Goal: Task Accomplishment & Management: Use online tool/utility

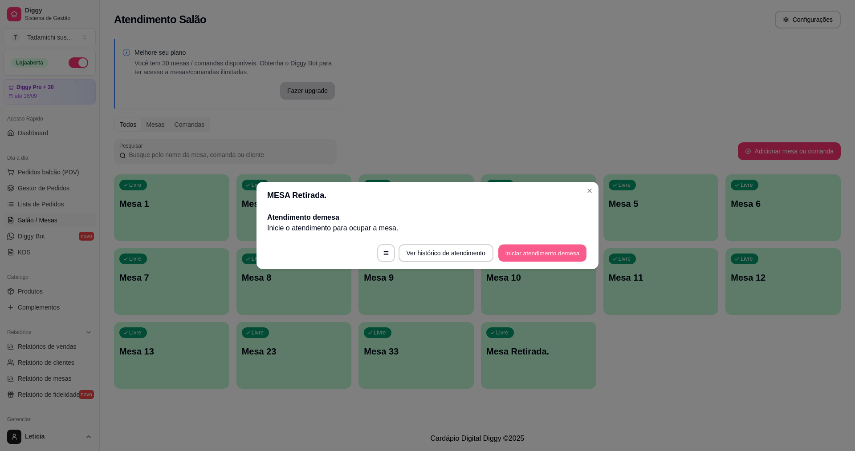
click at [561, 250] on button "Iniciar atendimento de mesa" at bounding box center [542, 253] width 88 height 17
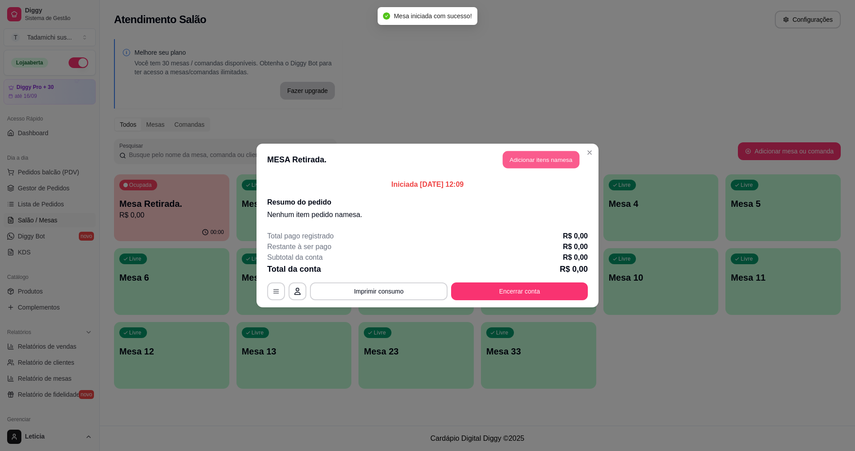
click at [543, 160] on button "Adicionar itens na mesa" at bounding box center [540, 159] width 77 height 17
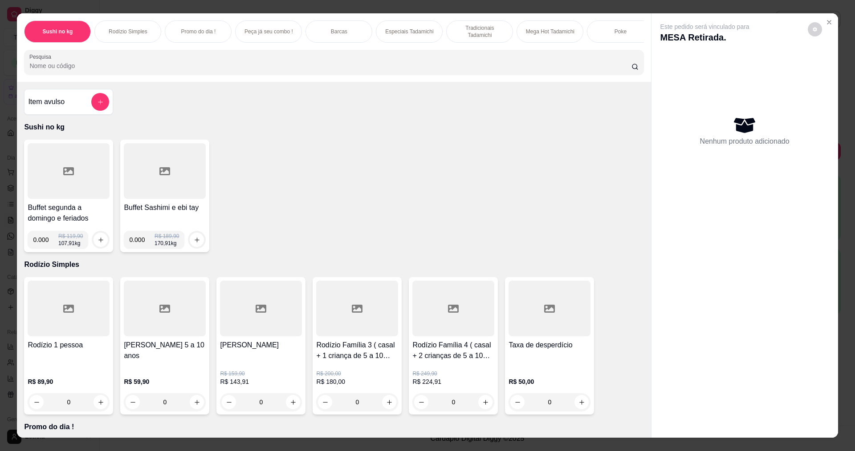
click at [32, 186] on div at bounding box center [69, 171] width 82 height 56
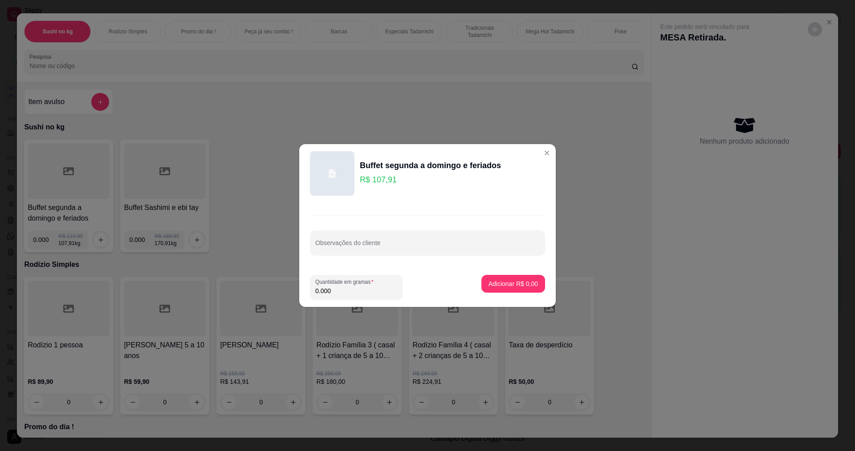
click at [351, 293] on input "0.000" at bounding box center [356, 291] width 82 height 9
type input "0.260"
click at [523, 279] on button "Adicionar R$ 28,06" at bounding box center [510, 283] width 65 height 17
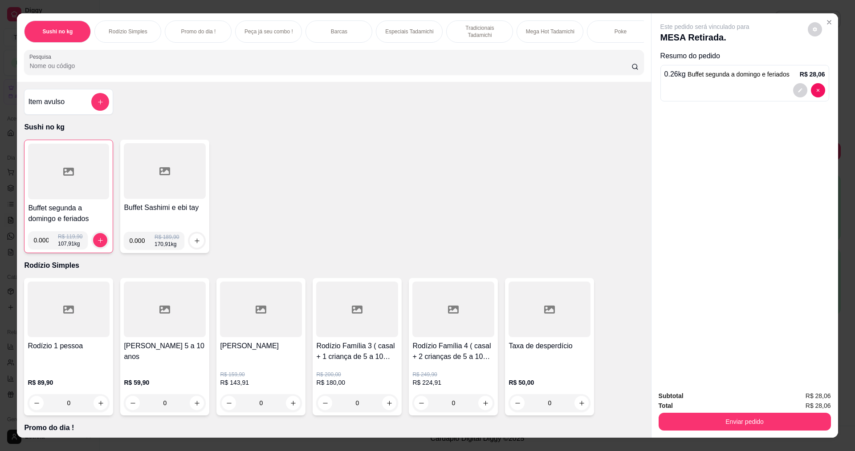
click at [52, 176] on div at bounding box center [68, 172] width 81 height 56
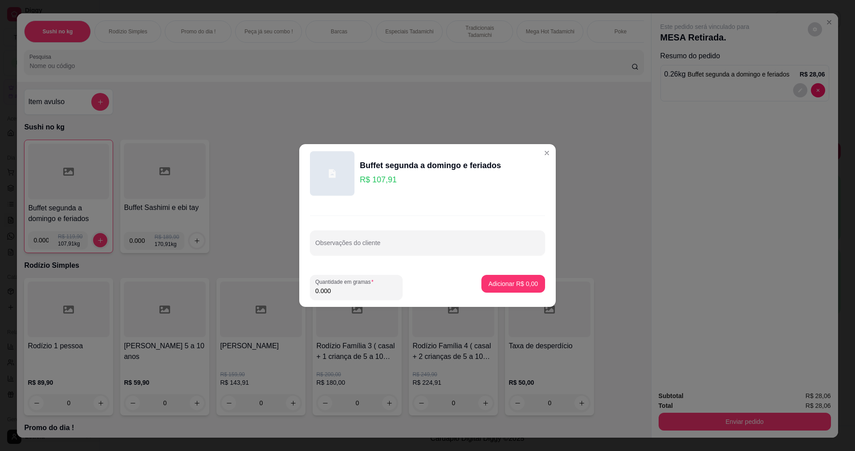
click at [365, 294] on input "0.000" at bounding box center [356, 291] width 82 height 9
type input "0.080"
click at [490, 280] on p "Adicionar R$ 8,63" at bounding box center [513, 283] width 48 height 8
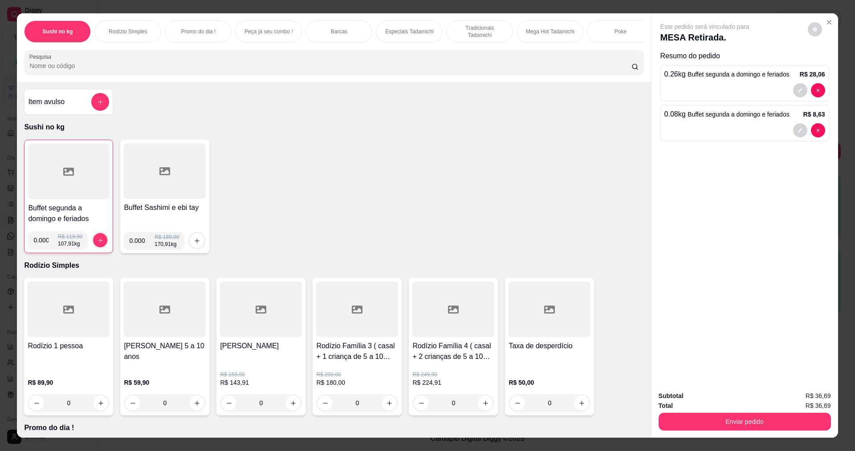
click at [194, 69] on input "Pesquisa" at bounding box center [329, 65] width 601 height 9
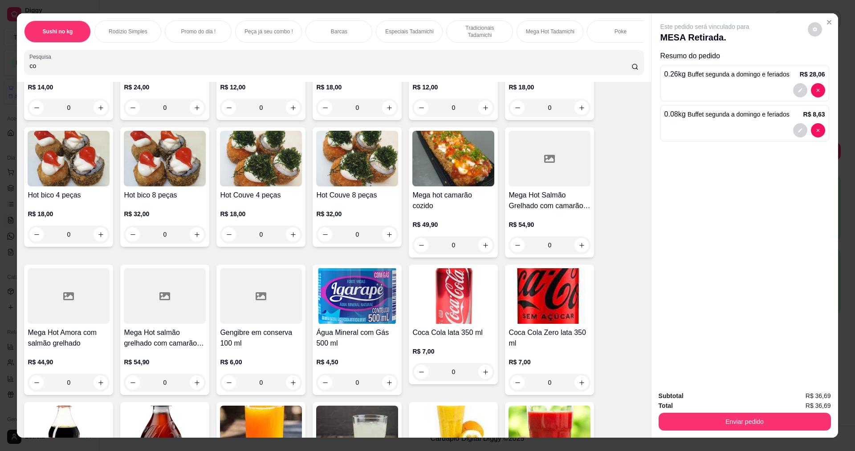
scroll to position [223, 0]
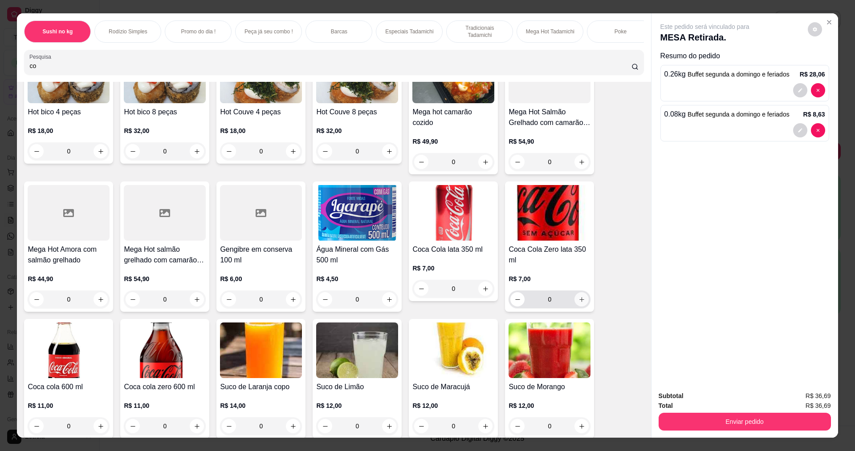
type input "co"
click at [578, 303] on icon "increase-product-quantity" at bounding box center [581, 299] width 7 height 7
type input "1"
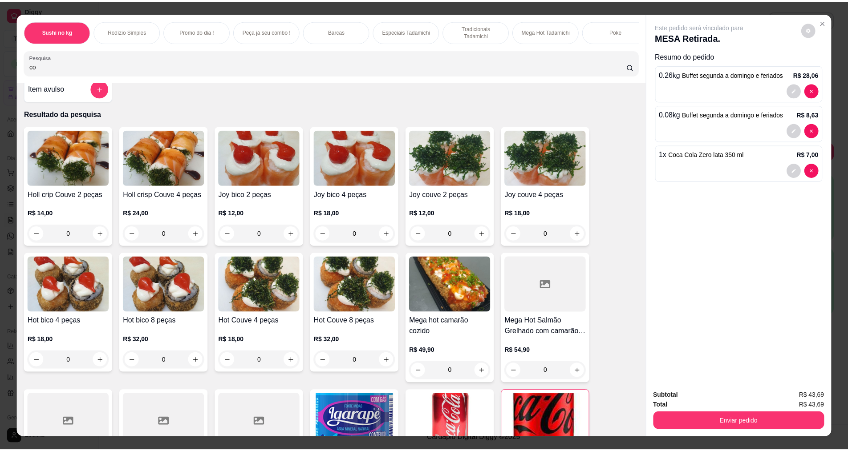
scroll to position [0, 0]
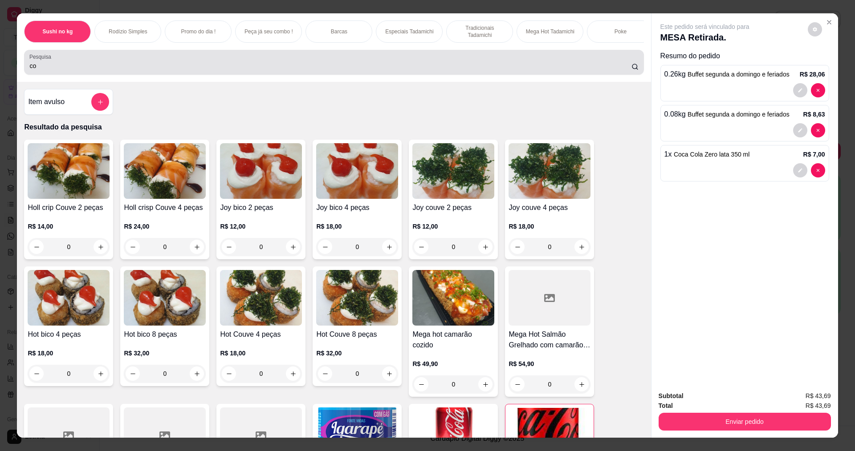
click at [42, 70] on input "co" at bounding box center [329, 65] width 601 height 9
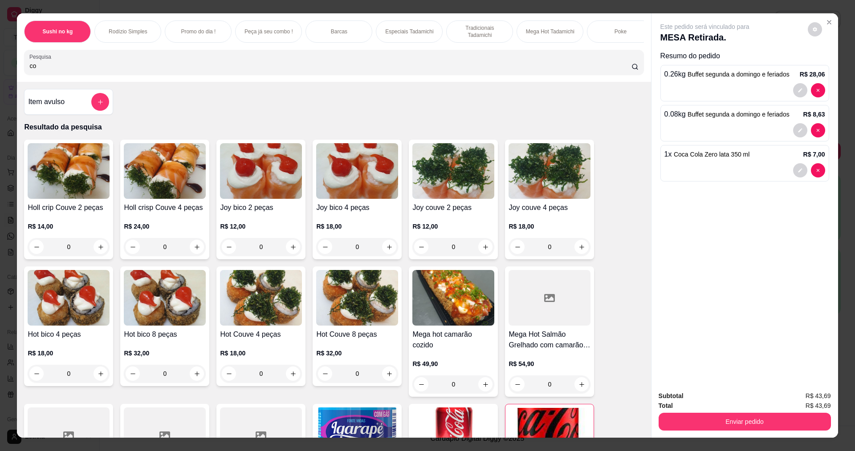
type input "c"
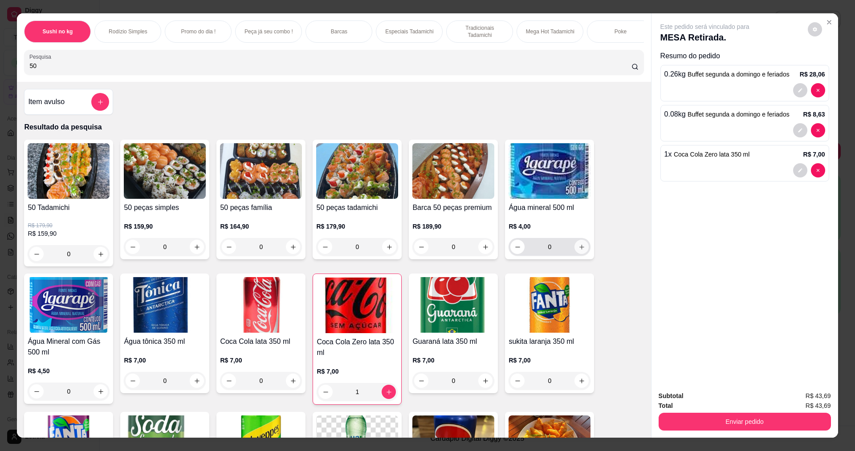
type input "50"
click at [581, 251] on icon "increase-product-quantity" at bounding box center [581, 247] width 7 height 7
type input "1"
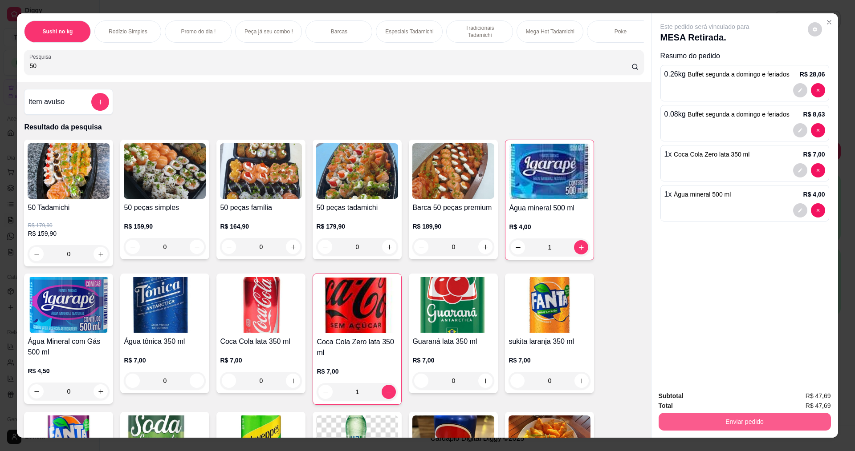
click at [760, 429] on button "Enviar pedido" at bounding box center [744, 422] width 172 height 18
click at [717, 399] on button "Não registrar e enviar pedido" at bounding box center [715, 400] width 90 height 16
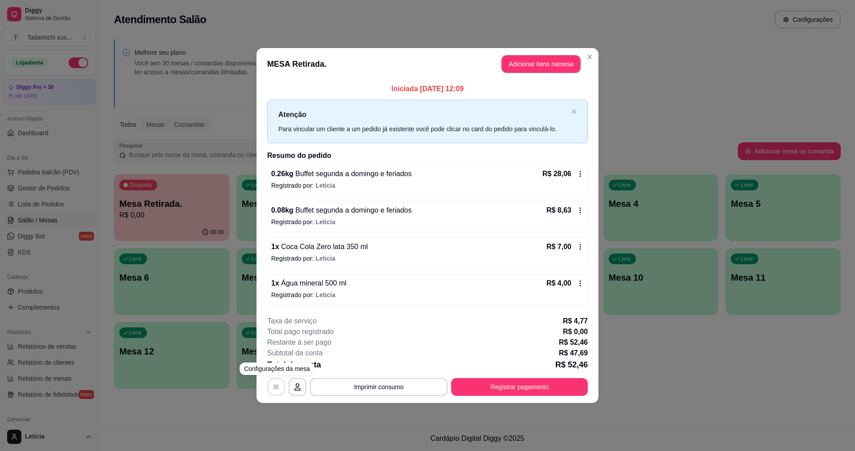
click at [274, 381] on button "button" at bounding box center [275, 386] width 17 height 17
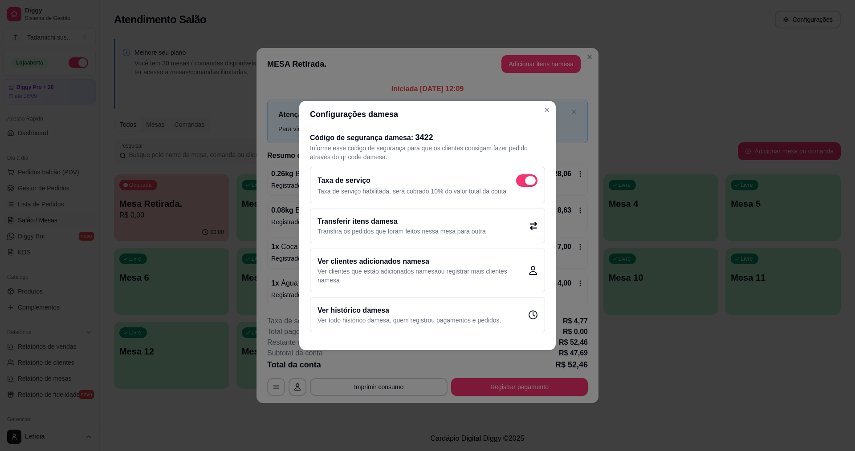
click at [518, 178] on span at bounding box center [526, 180] width 21 height 12
click at [518, 182] on input "checkbox" at bounding box center [518, 185] width 6 height 6
checkbox input "false"
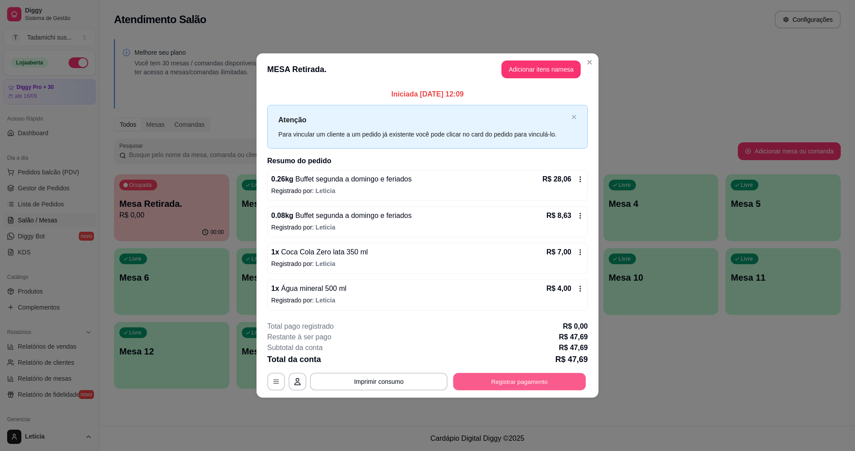
click at [511, 384] on button "Registrar pagamento" at bounding box center [519, 381] width 133 height 17
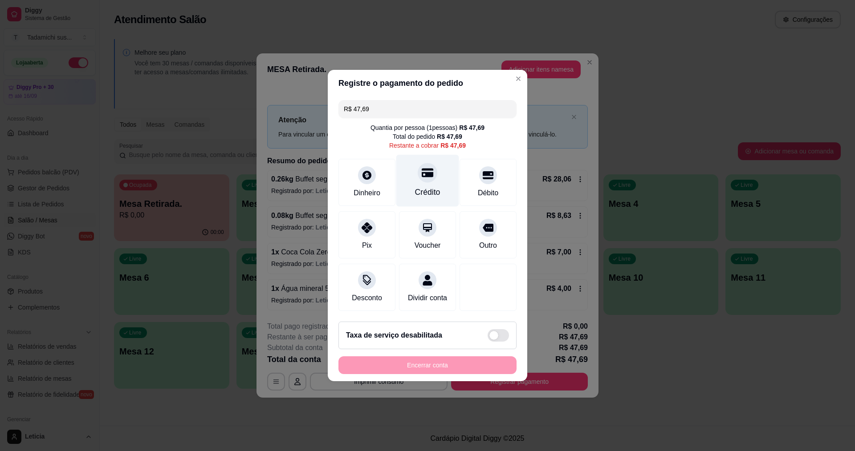
click at [409, 166] on div "Crédito" at bounding box center [427, 181] width 63 height 52
type input "R$ 0,00"
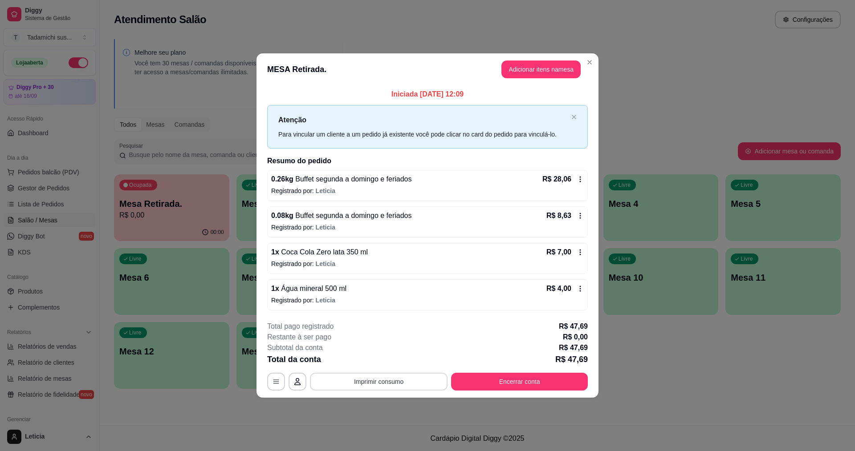
click at [411, 377] on button "Imprimir consumo" at bounding box center [379, 382] width 138 height 18
click at [385, 340] on button "IMPRESSORA HAYOM" at bounding box center [381, 343] width 69 height 14
click at [535, 381] on button "Encerrar conta" at bounding box center [519, 382] width 137 height 18
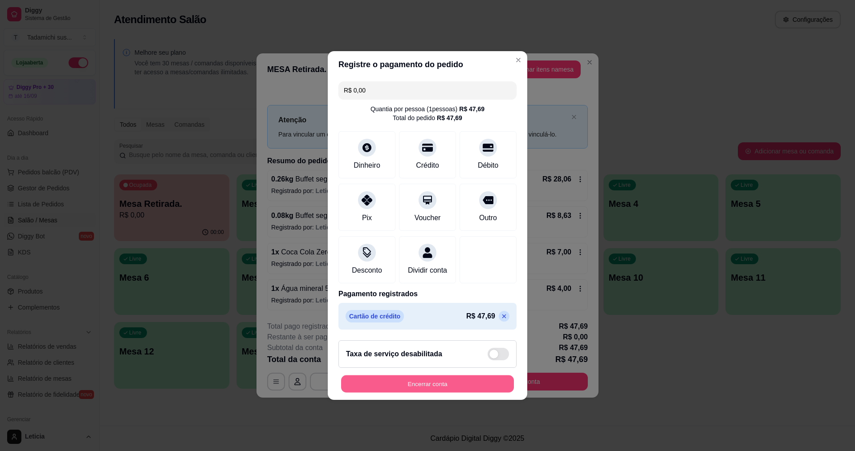
click at [485, 385] on button "Encerrar conta" at bounding box center [427, 384] width 173 height 17
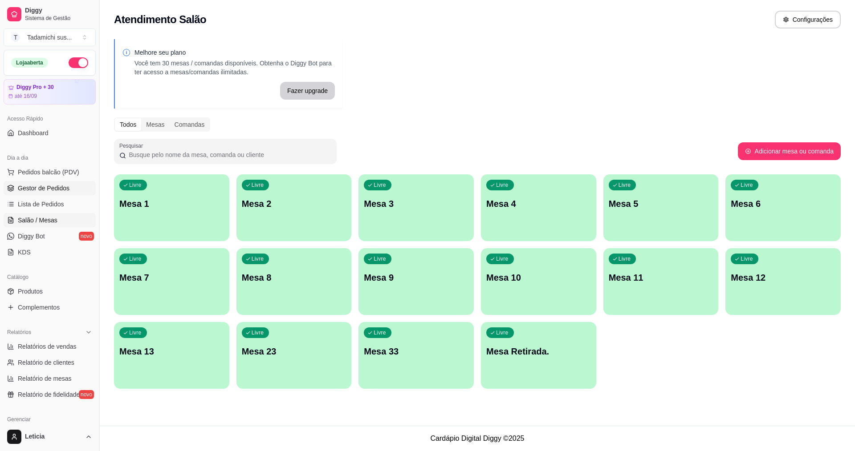
click at [59, 191] on span "Gestor de Pedidos" at bounding box center [44, 188] width 52 height 9
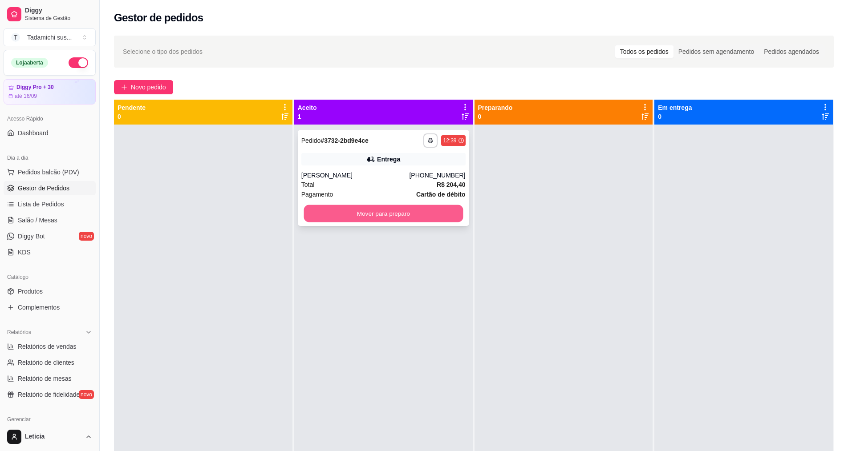
click at [393, 218] on button "Mover para preparo" at bounding box center [383, 213] width 159 height 17
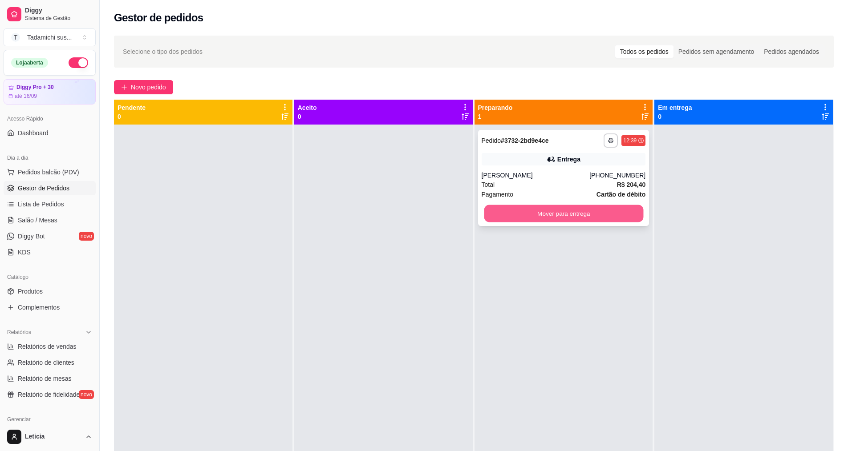
click at [558, 218] on button "Mover para entrega" at bounding box center [563, 213] width 159 height 17
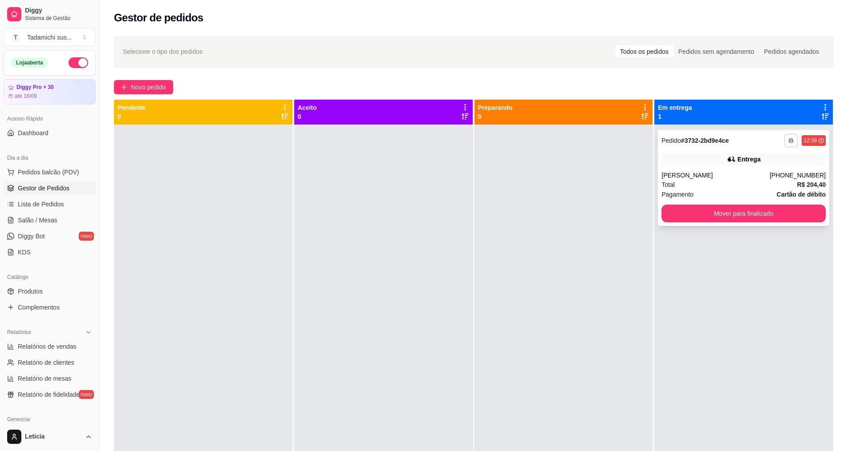
click at [786, 137] on button "button" at bounding box center [791, 141] width 14 height 14
click at [760, 170] on button "IMPRESSORA HAYOM" at bounding box center [758, 172] width 66 height 14
click at [772, 211] on button "Mover para finalizado" at bounding box center [743, 213] width 159 height 17
